Goal: Information Seeking & Learning: Learn about a topic

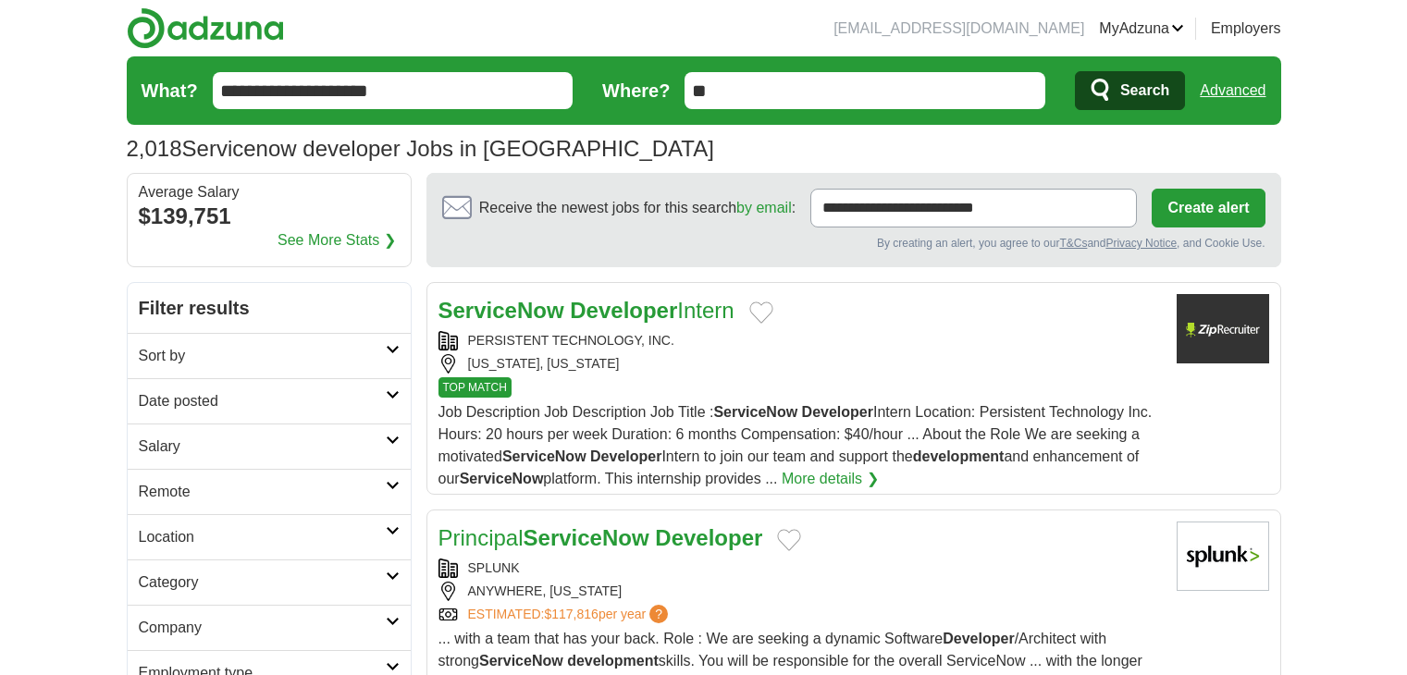
click at [391, 650] on link "Employment type" at bounding box center [269, 672] width 283 height 45
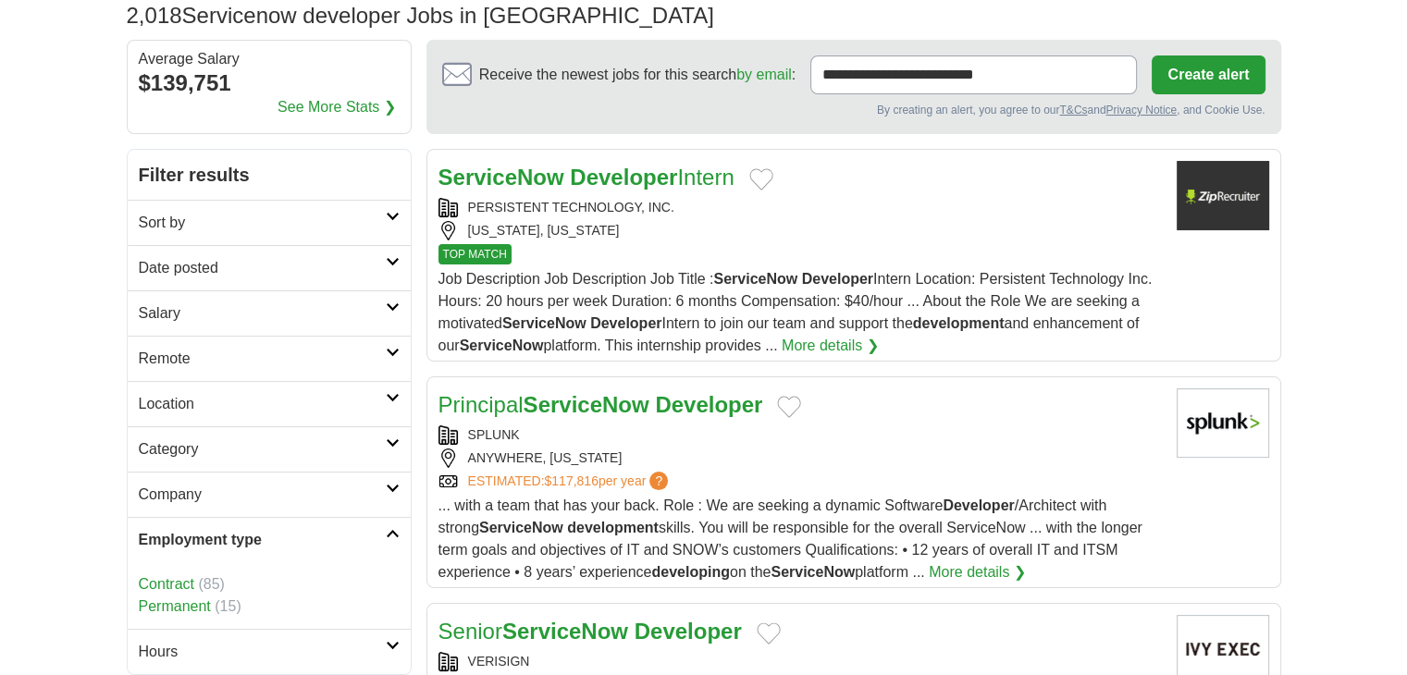
click at [165, 582] on link "Contract" at bounding box center [166, 584] width 55 height 16
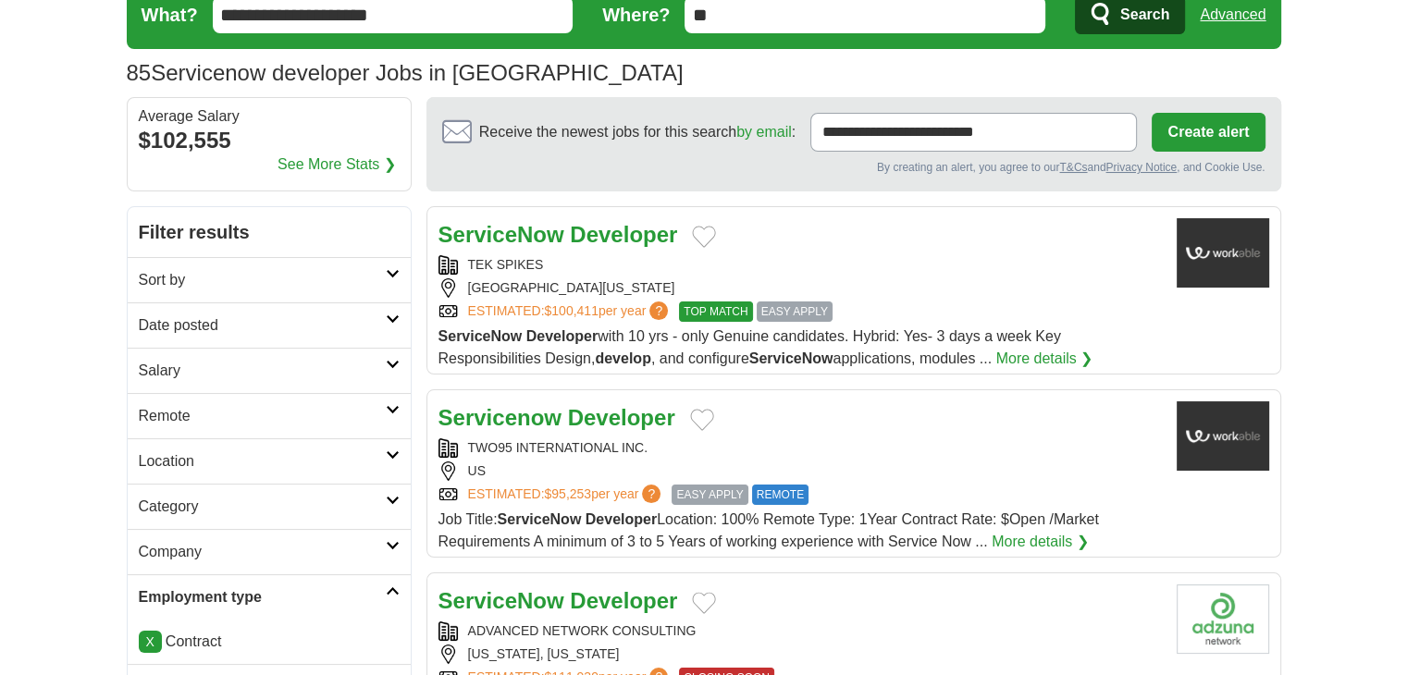
scroll to position [78, 0]
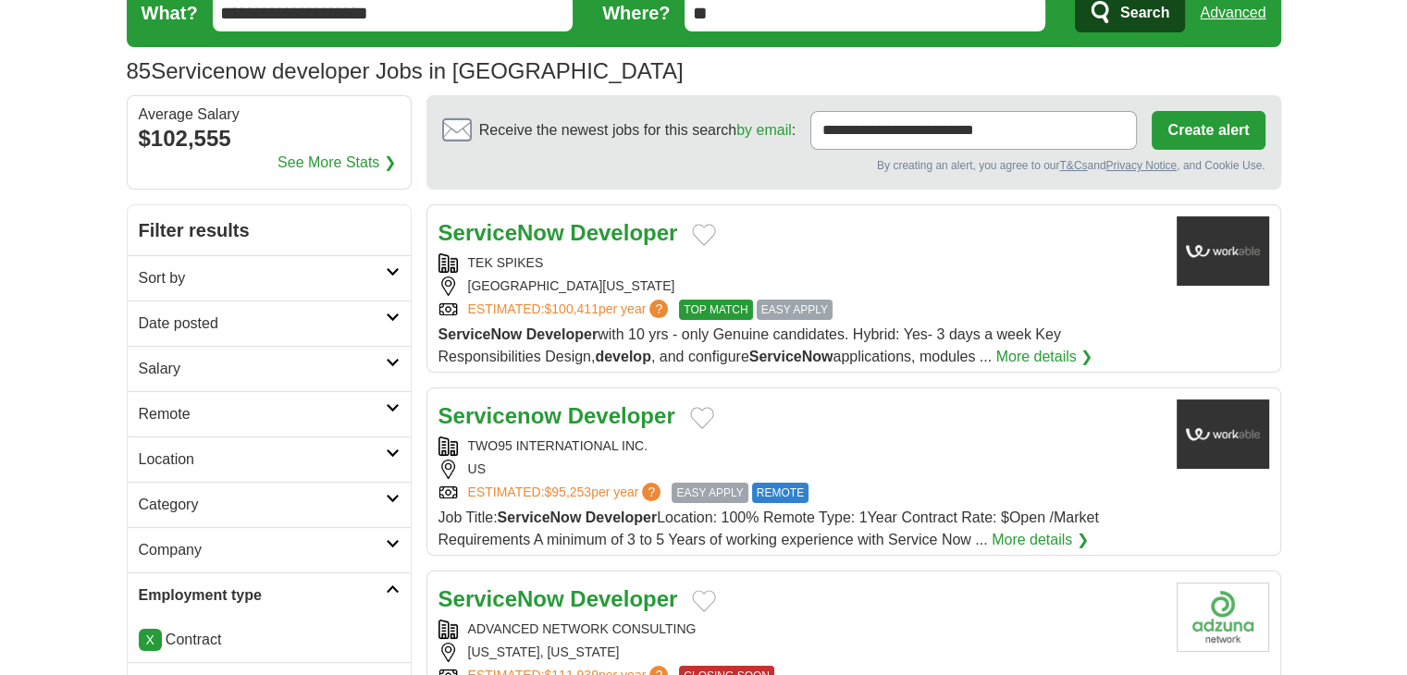
click at [525, 420] on strong "Servicenow" at bounding box center [499, 415] width 123 height 25
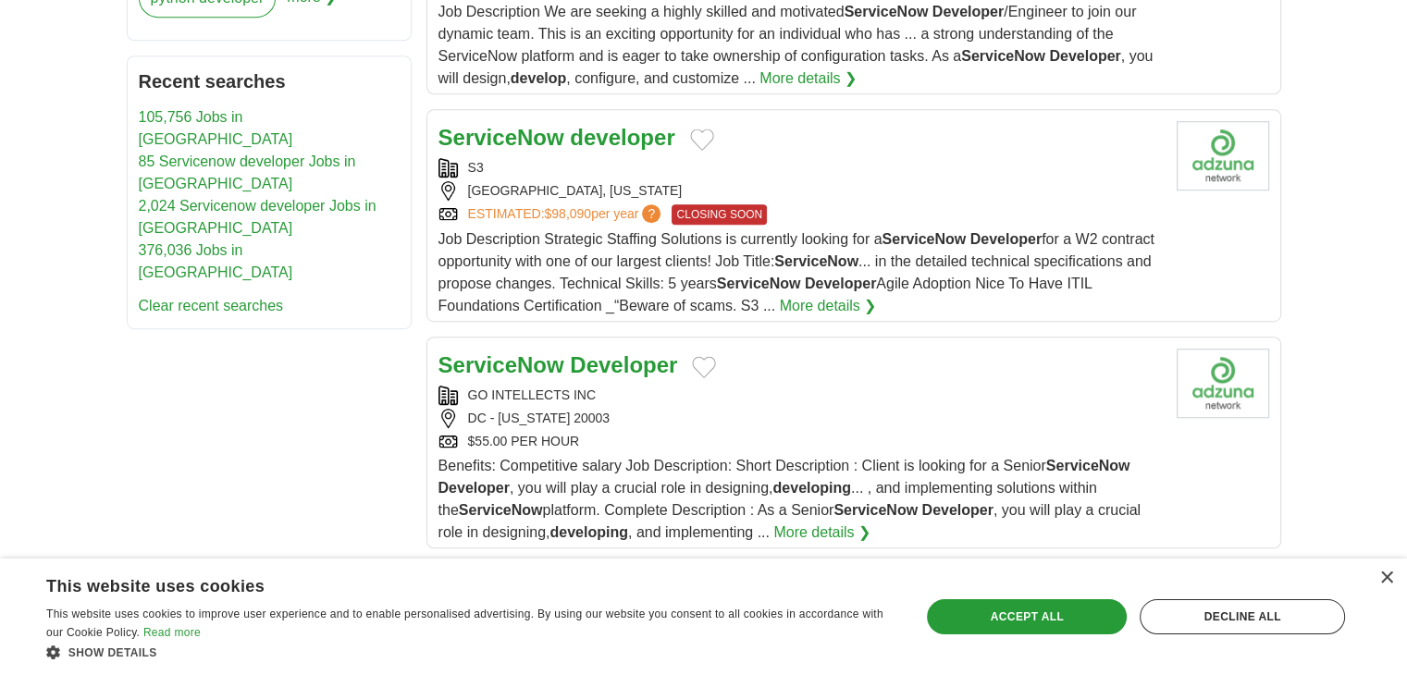
scroll to position [1097, 0]
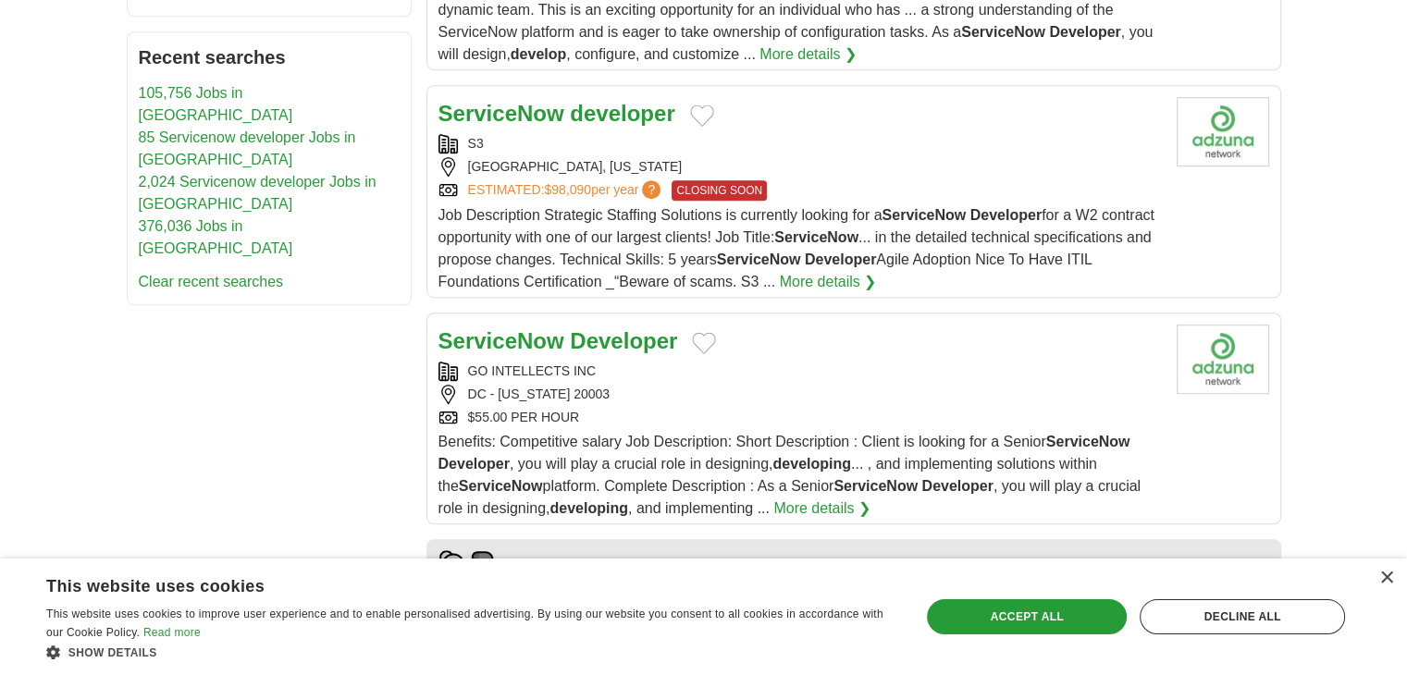
click at [541, 342] on strong "ServiceNow" at bounding box center [501, 340] width 126 height 25
